Goal: Check status: Check status

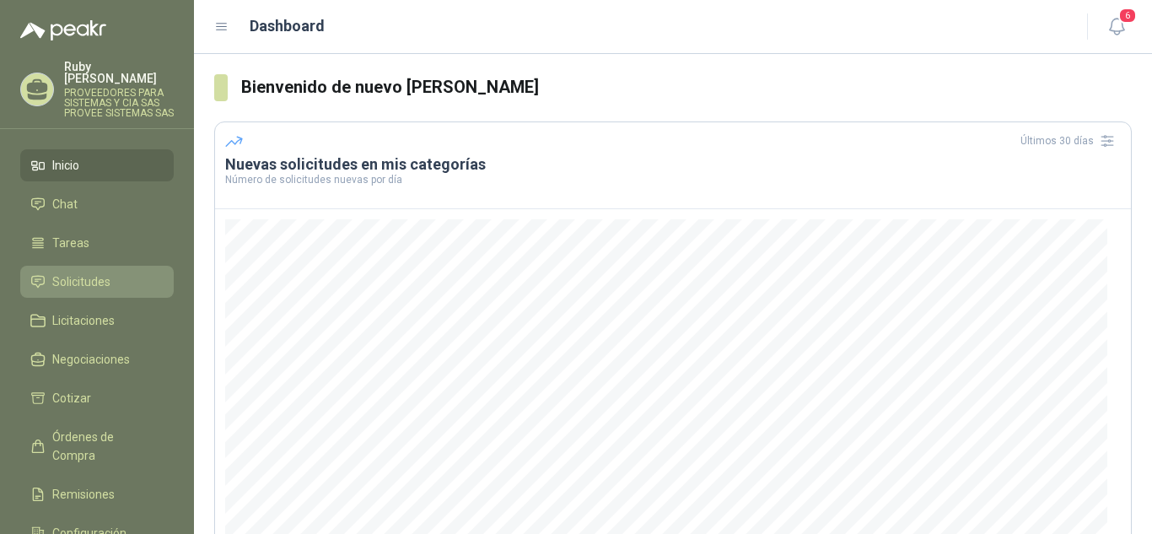
click at [88, 272] on span "Solicitudes" at bounding box center [81, 281] width 58 height 19
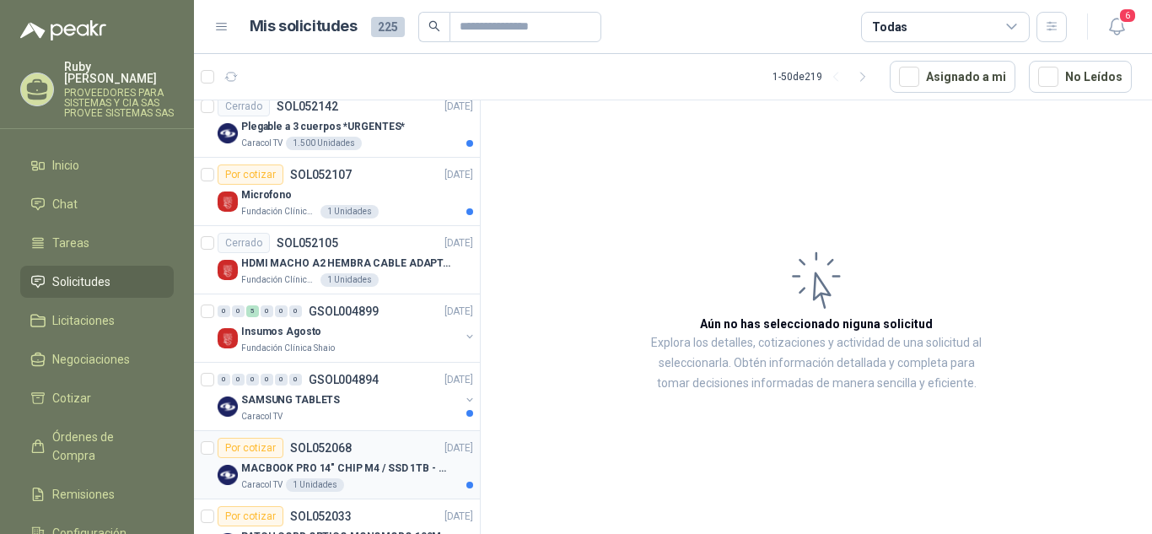
scroll to position [674, 0]
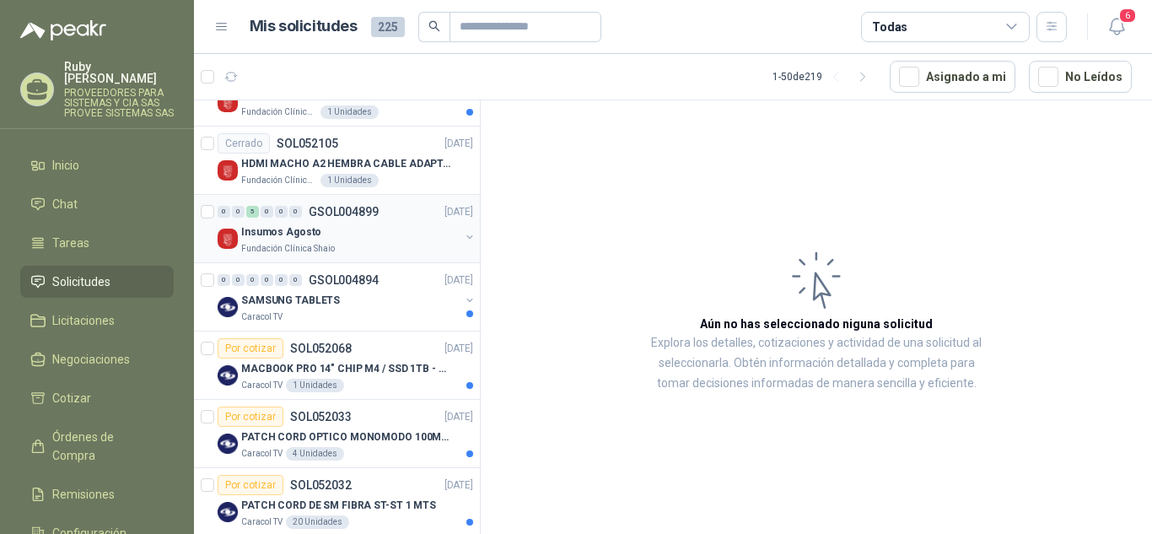
click at [227, 239] on img at bounding box center [228, 238] width 20 height 20
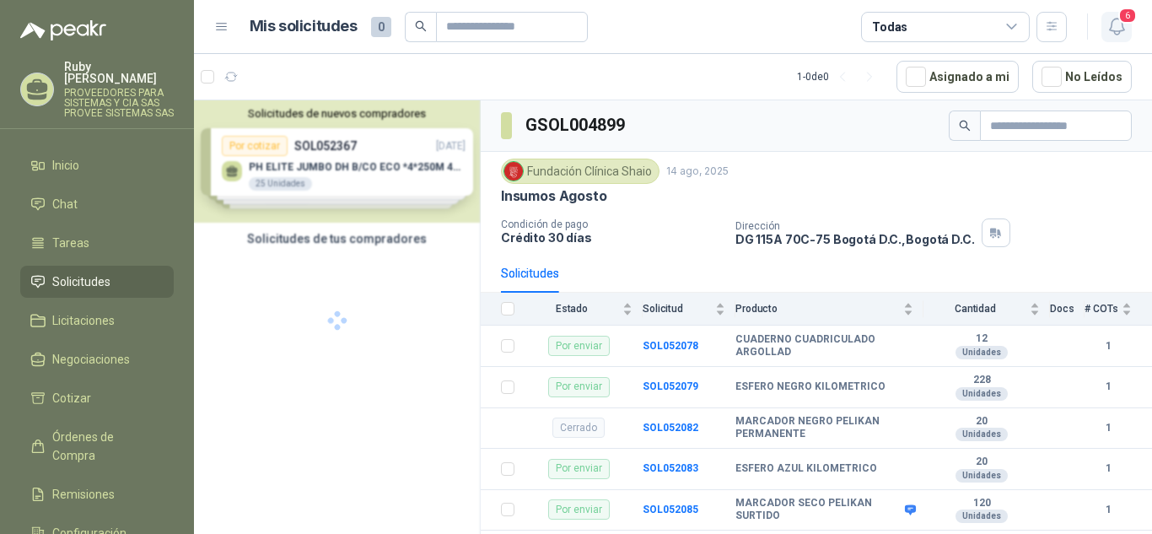
click at [1121, 24] on span "6" at bounding box center [1127, 16] width 19 height 16
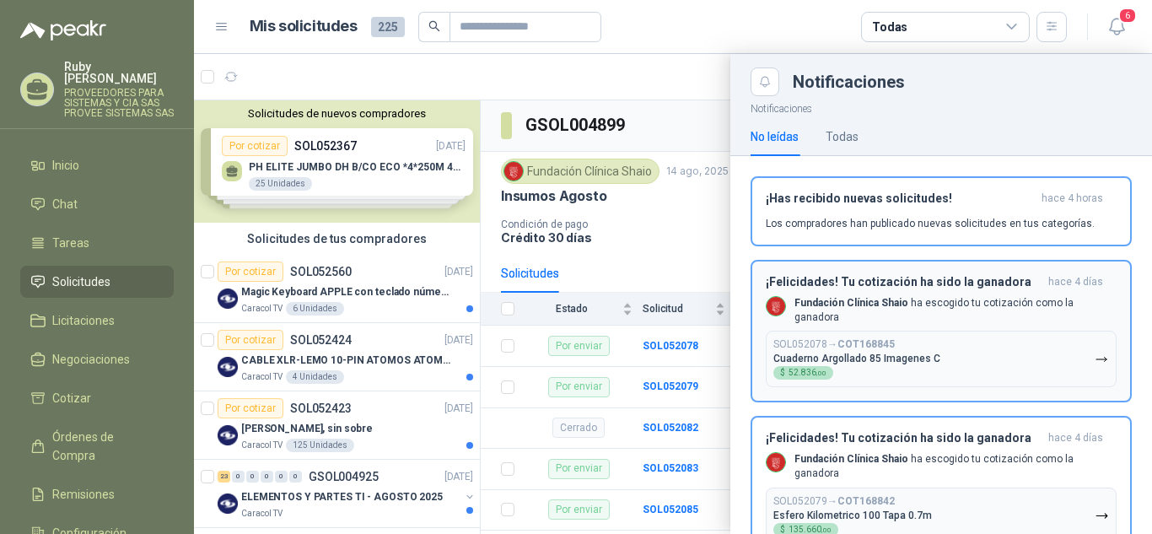
click at [914, 285] on h3 "¡Felicidades! Tu cotización ha sido la ganadora" at bounding box center [903, 282] width 276 height 14
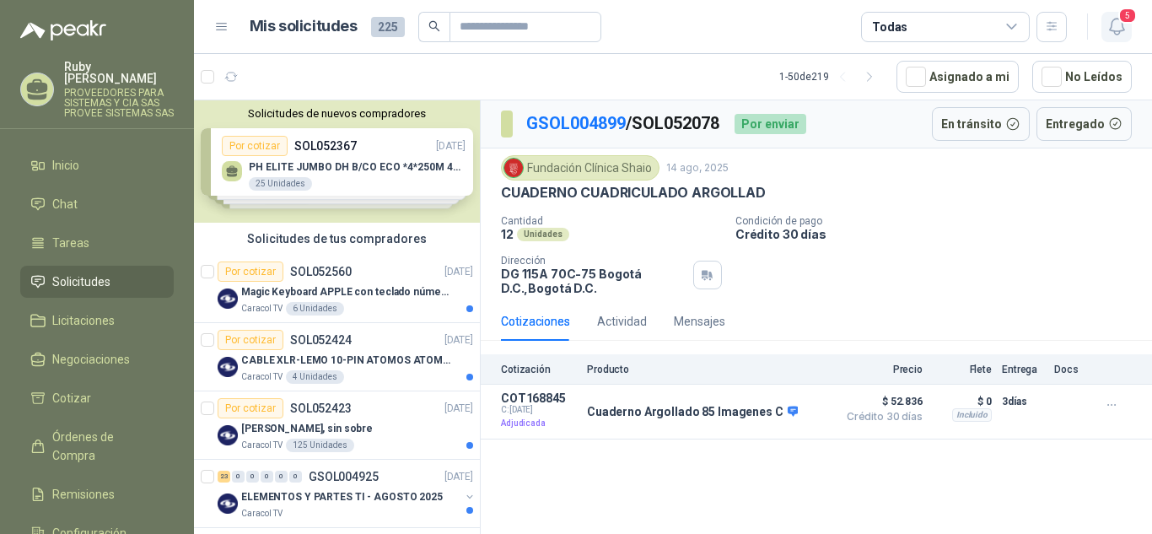
click at [1116, 20] on icon "button" at bounding box center [1116, 26] width 21 height 21
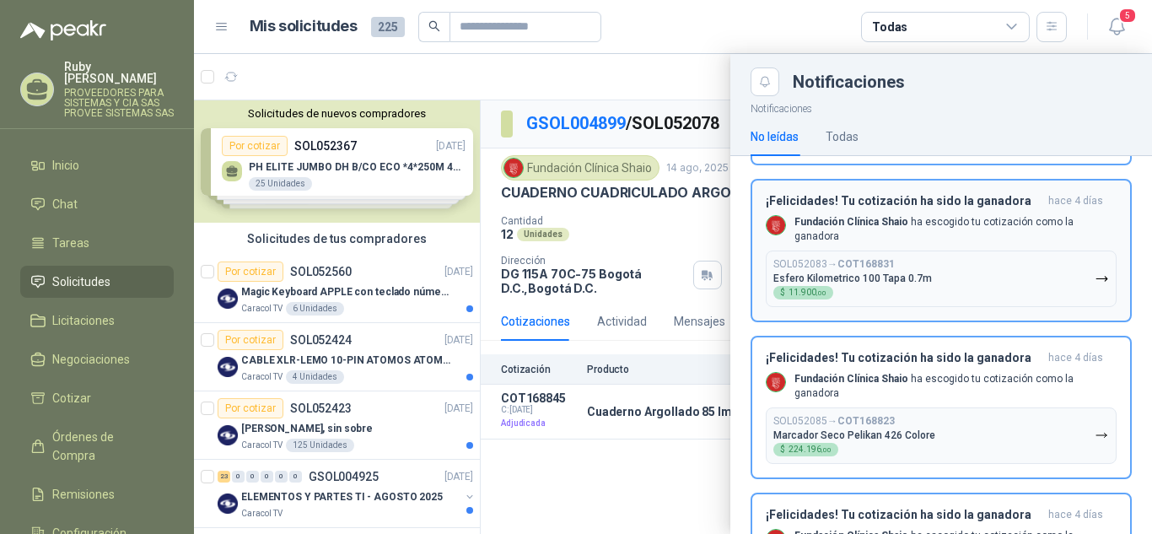
scroll to position [368, 0]
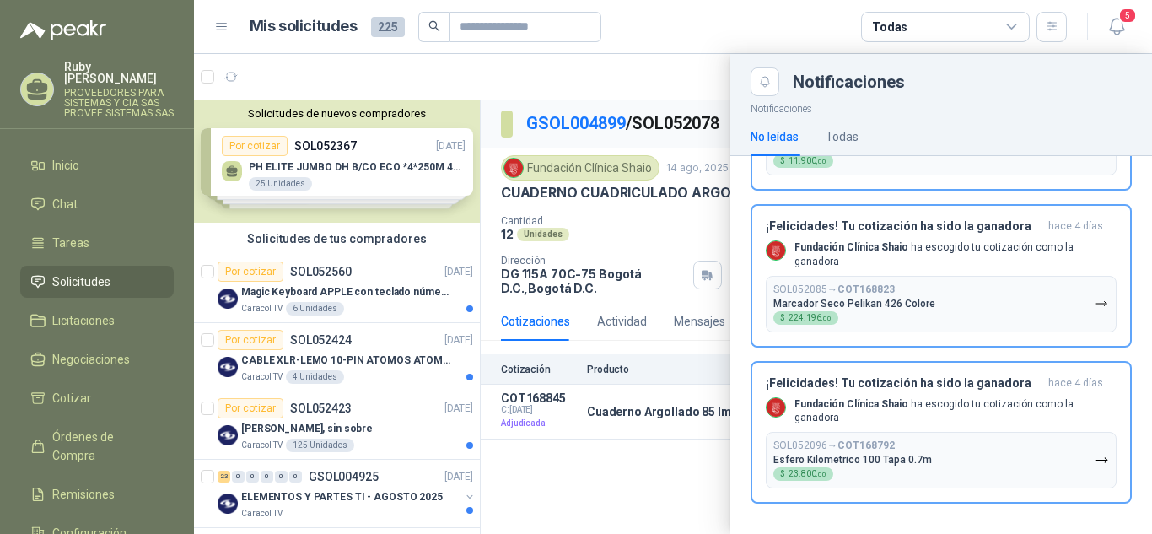
click at [621, 499] on div at bounding box center [673, 294] width 958 height 480
